Goal: Check status: Check status

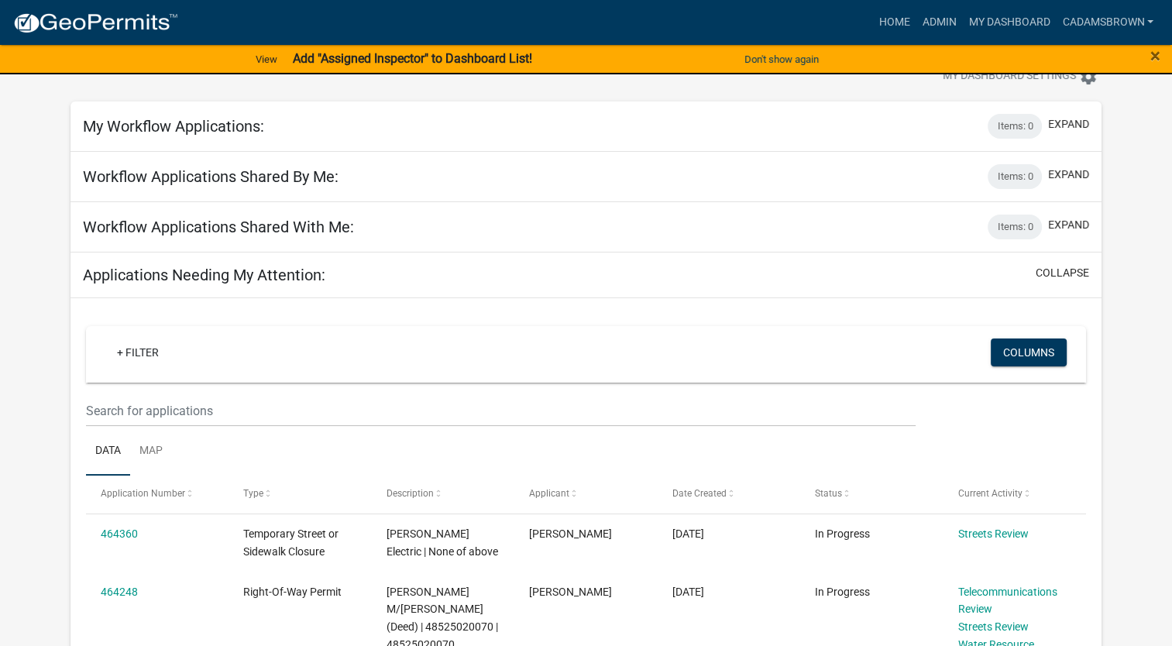
scroll to position [77, 0]
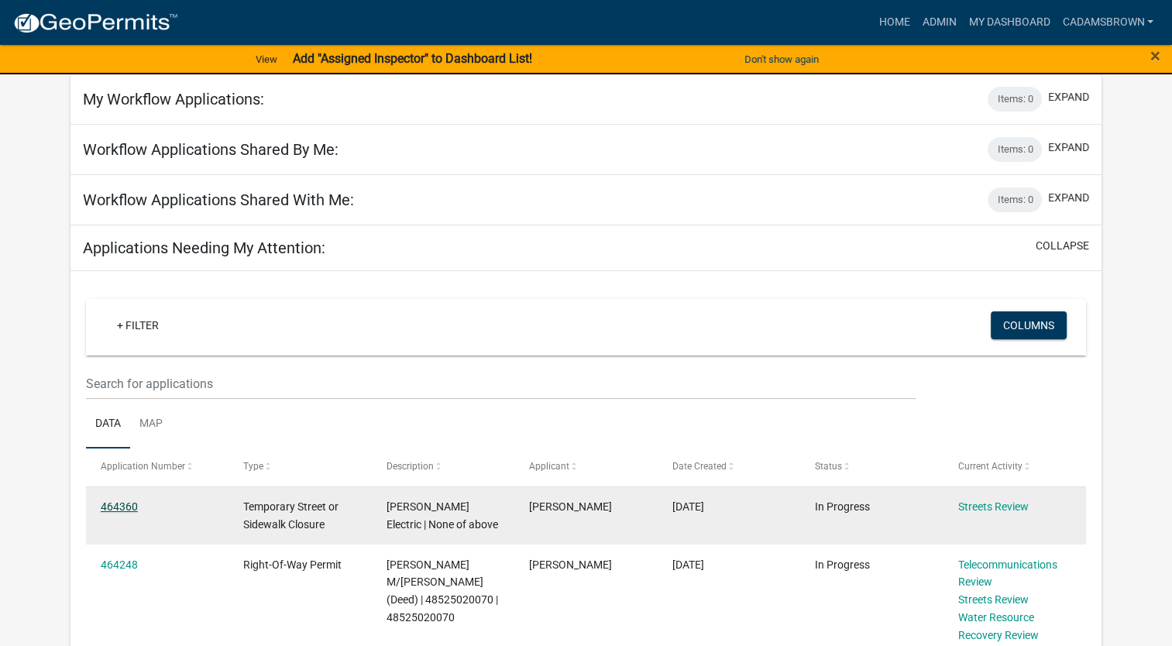
click at [133, 507] on link "464360" at bounding box center [119, 507] width 37 height 12
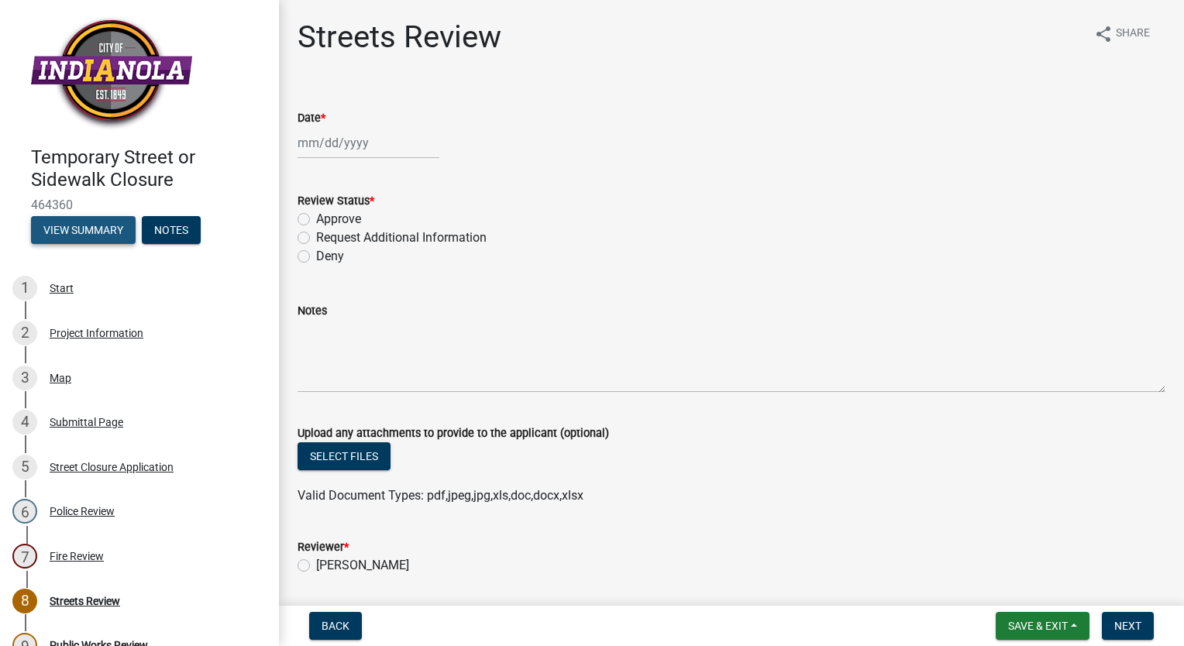
click at [89, 232] on button "View Summary" at bounding box center [83, 230] width 105 height 28
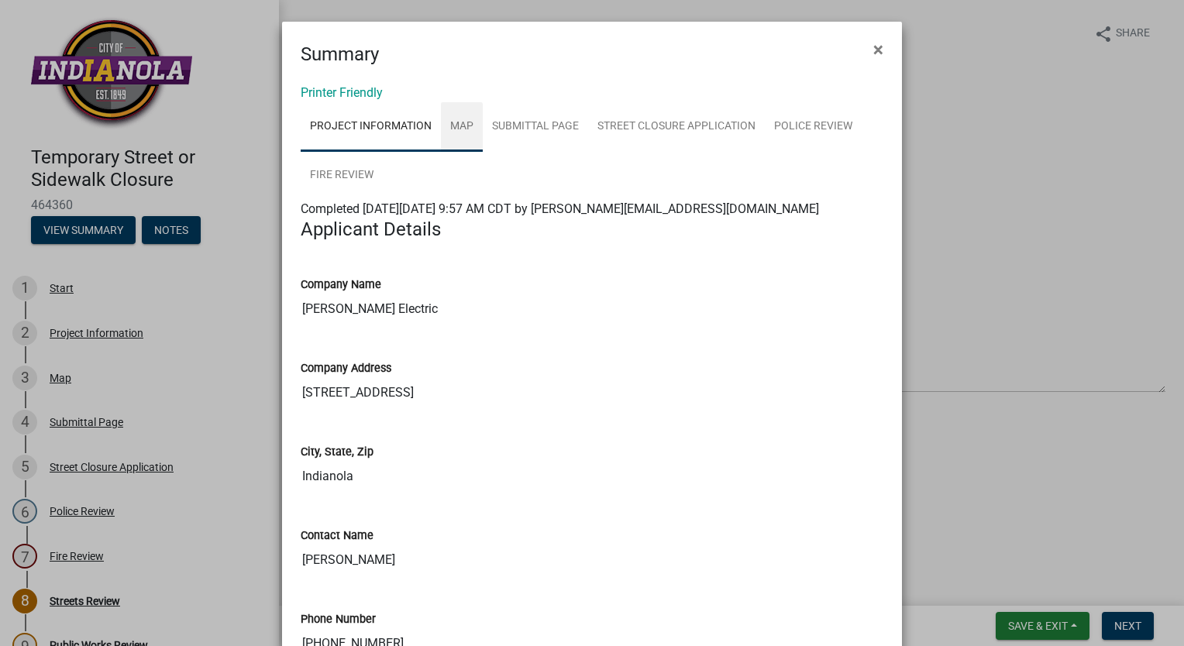
click at [459, 129] on link "Map" at bounding box center [462, 127] width 42 height 50
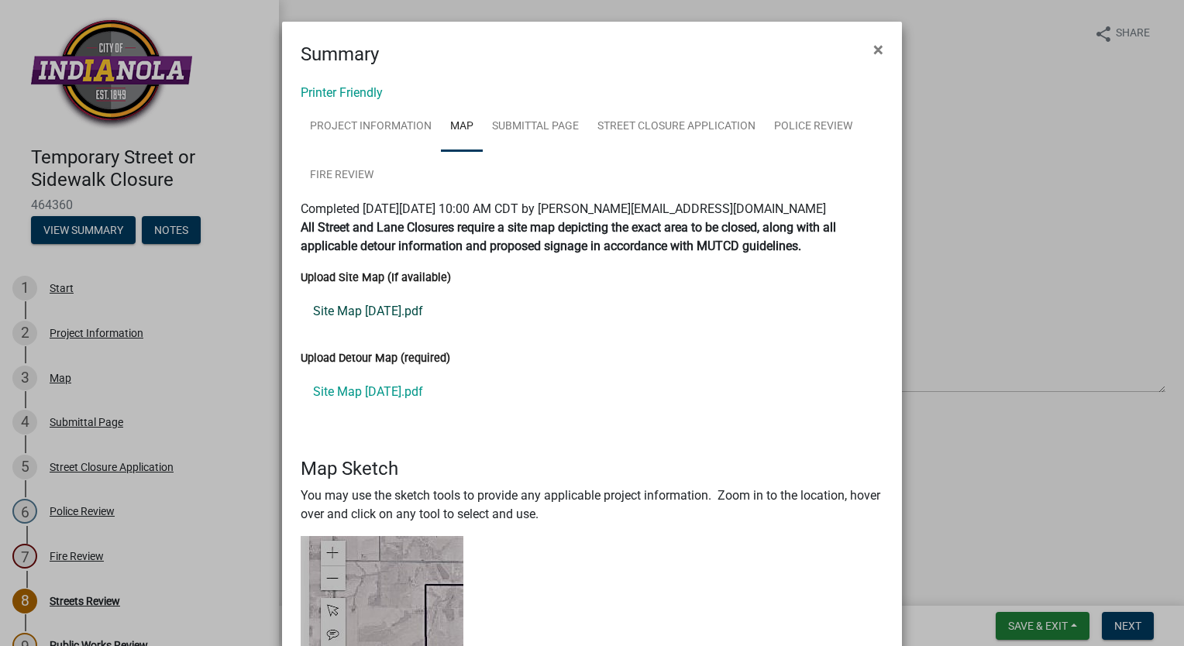
click at [382, 311] on link "Site Map [DATE].pdf" at bounding box center [592, 311] width 583 height 37
click at [332, 392] on link "Site Map [DATE].pdf" at bounding box center [592, 391] width 583 height 37
click at [551, 126] on link "Submittal Page" at bounding box center [535, 127] width 105 height 50
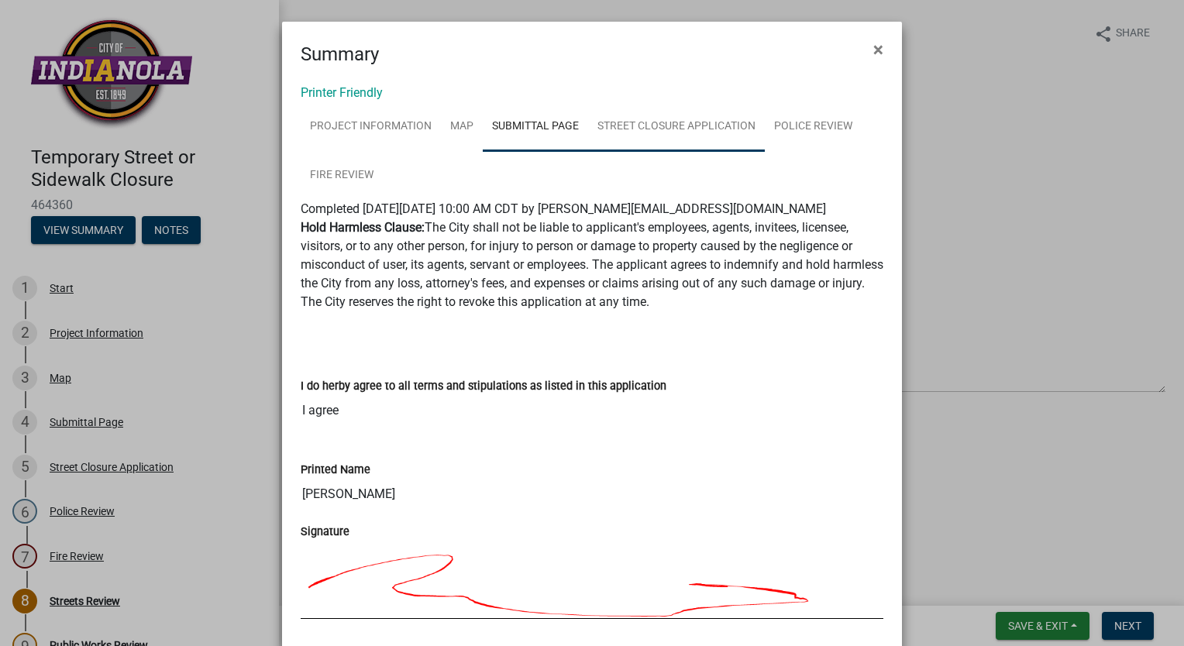
click at [632, 132] on link "Street Closure Application" at bounding box center [676, 127] width 177 height 50
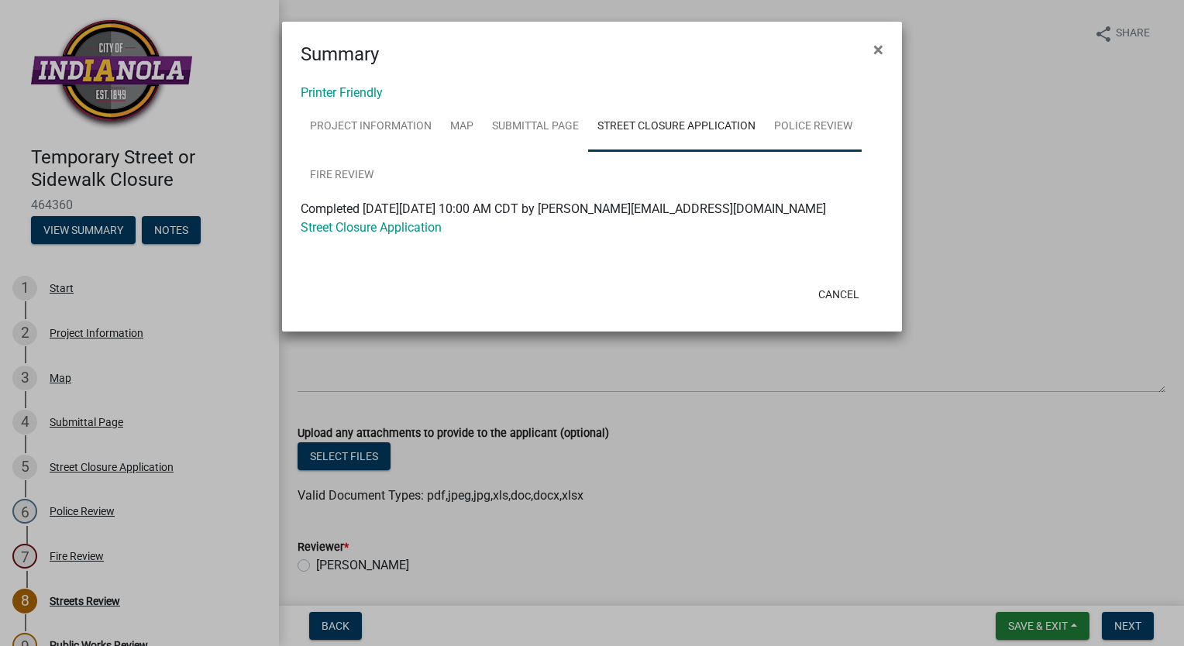
click at [803, 132] on link "Police Review" at bounding box center [813, 127] width 97 height 50
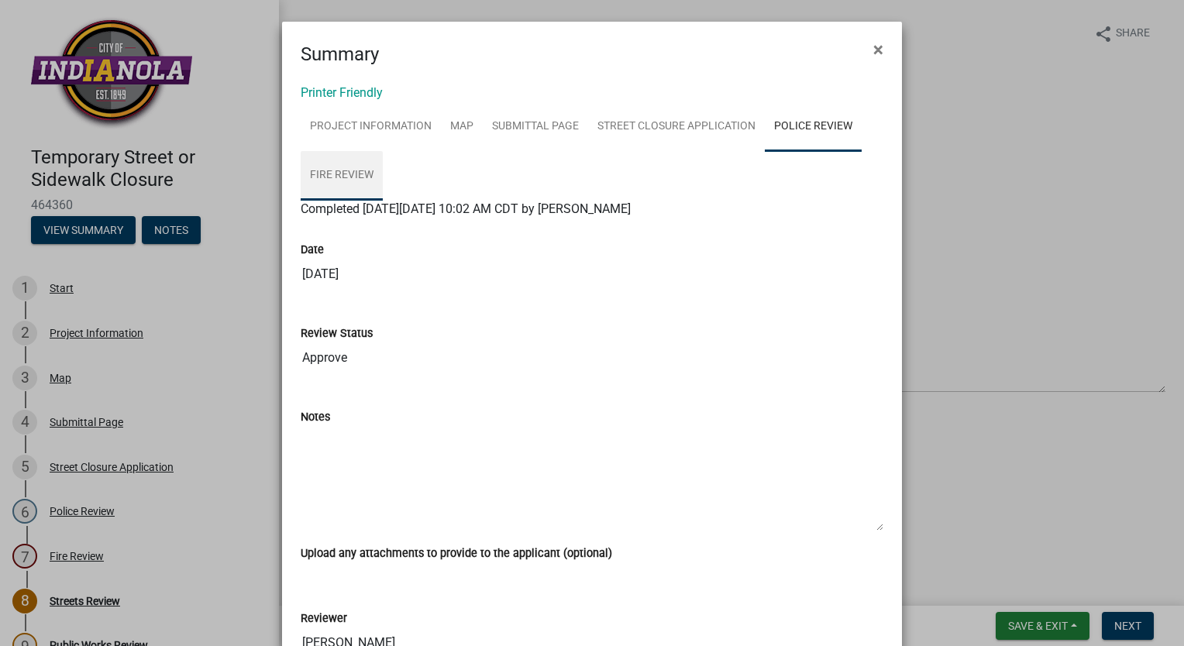
click at [335, 170] on link "Fire Review" at bounding box center [342, 176] width 82 height 50
click at [873, 47] on span "×" at bounding box center [878, 50] width 10 height 22
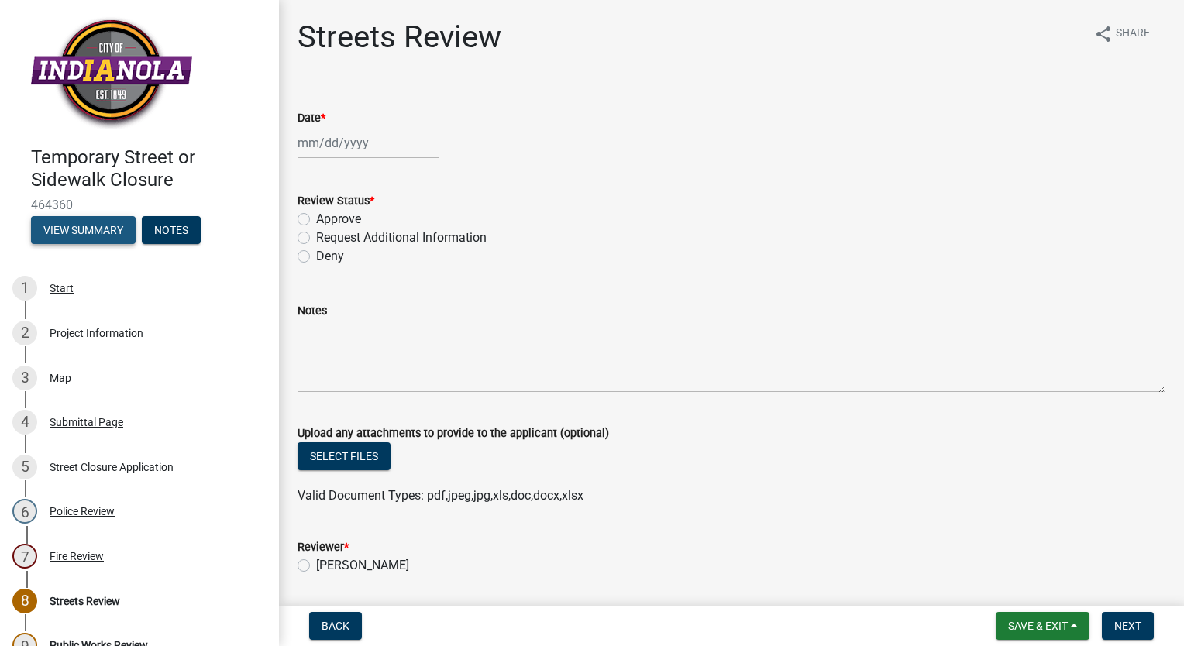
click at [66, 227] on button "View Summary" at bounding box center [83, 230] width 105 height 28
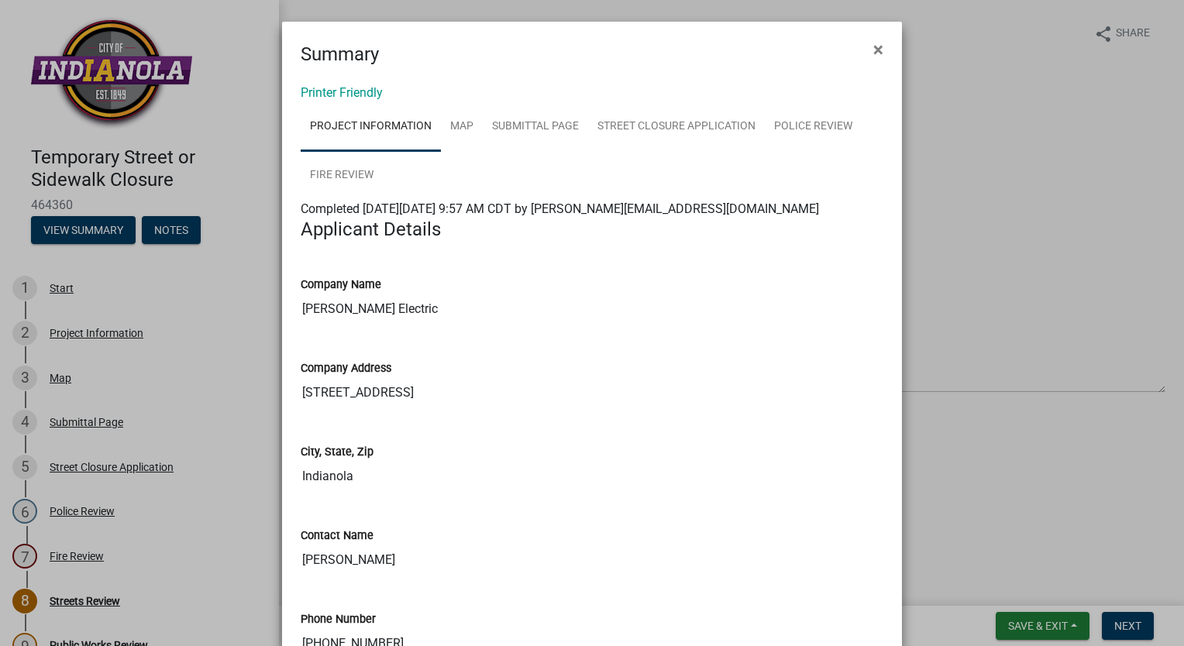
click at [366, 141] on link "Project Information" at bounding box center [371, 127] width 140 height 50
click at [873, 57] on span "×" at bounding box center [878, 50] width 10 height 22
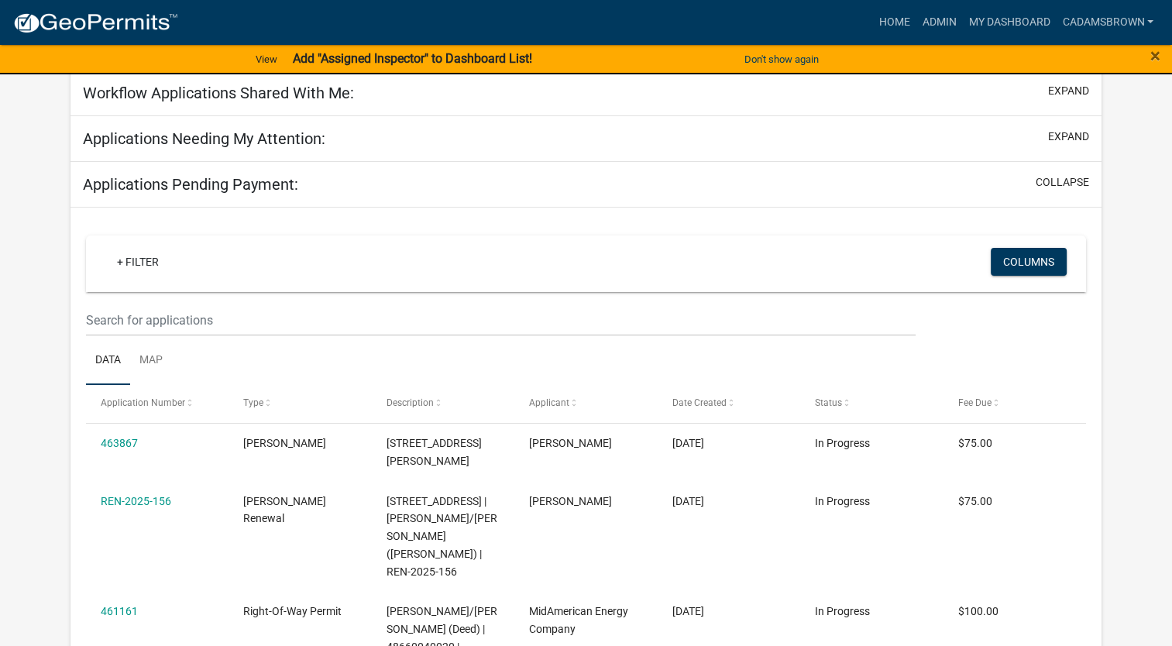
scroll to position [232, 0]
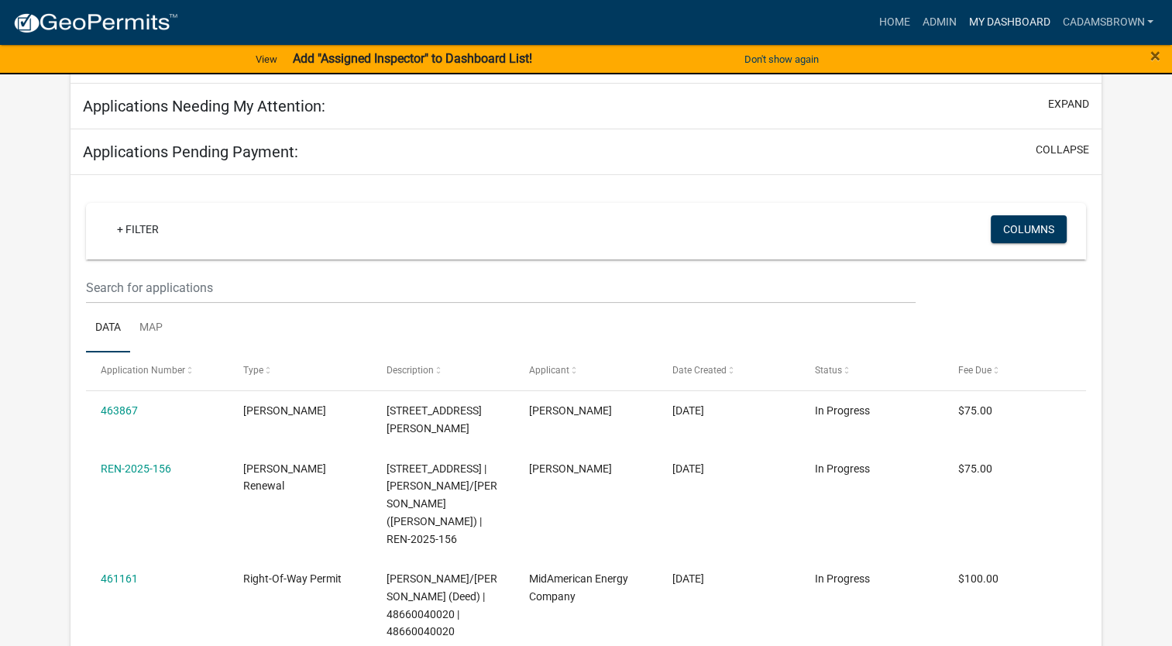
click at [1023, 20] on link "My Dashboard" at bounding box center [1009, 22] width 94 height 29
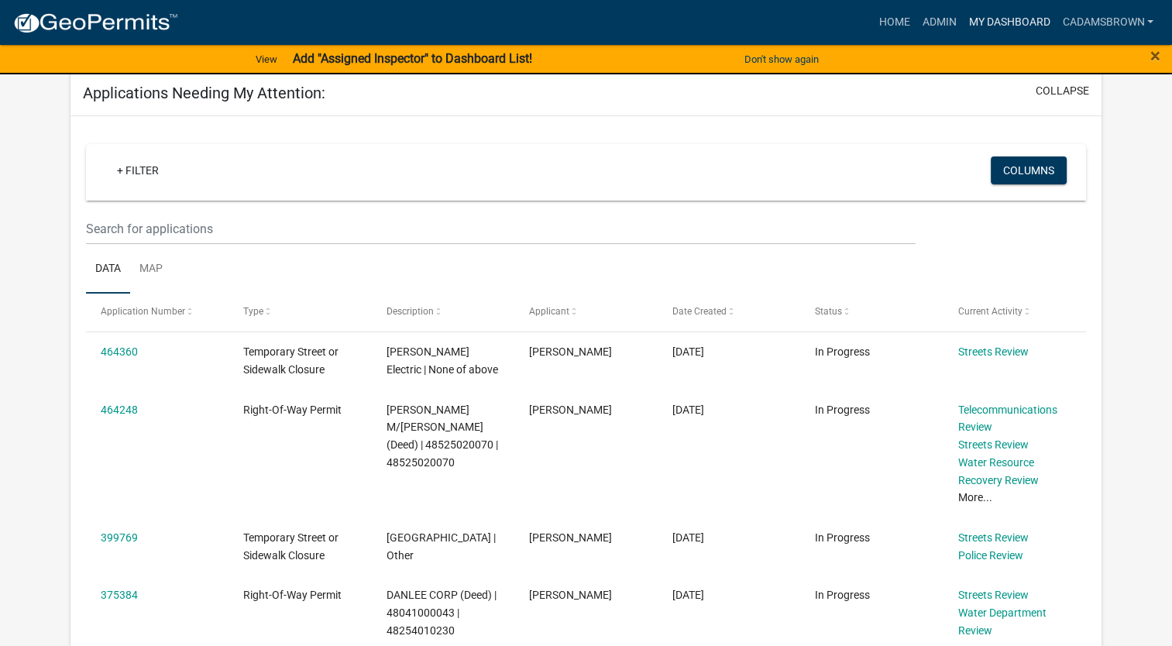
scroll to position [212, 0]
